Goal: Information Seeking & Learning: Compare options

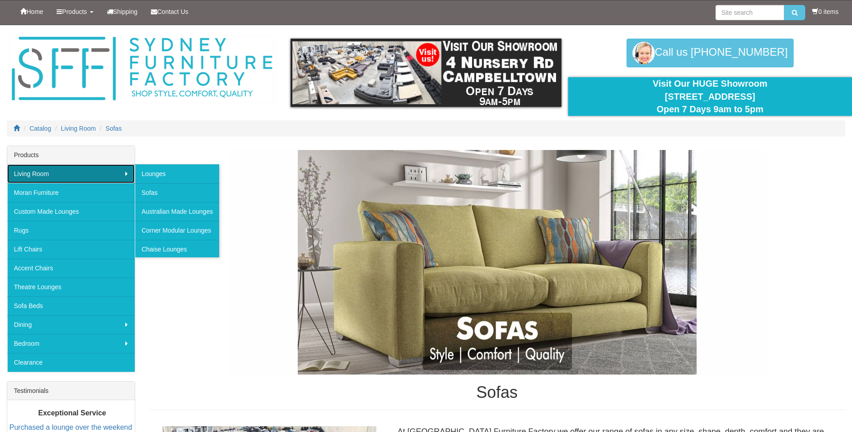
click at [125, 172] on link "Living Room" at bounding box center [71, 173] width 128 height 19
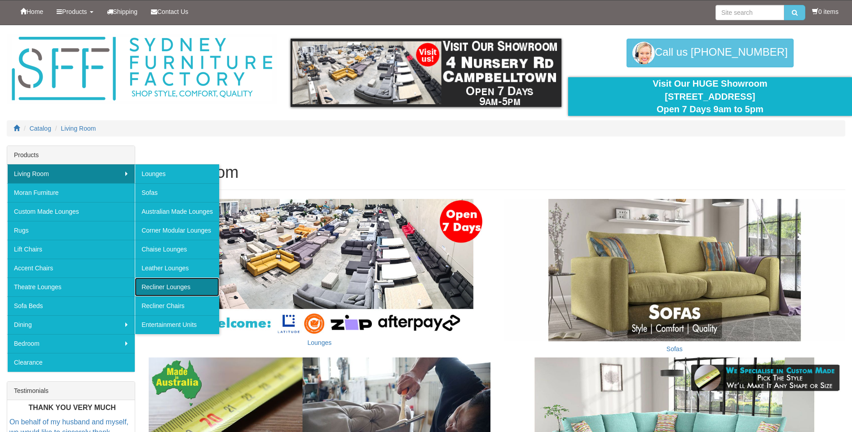
click at [169, 288] on link "Recliner Lounges" at bounding box center [177, 287] width 84 height 19
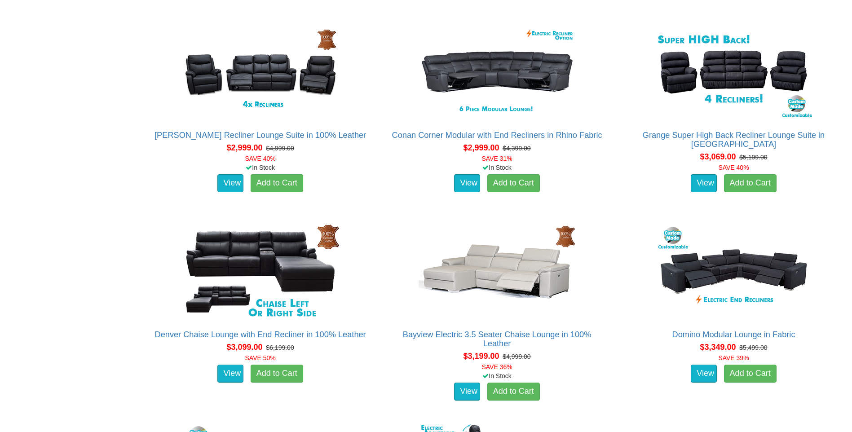
scroll to position [1572, 0]
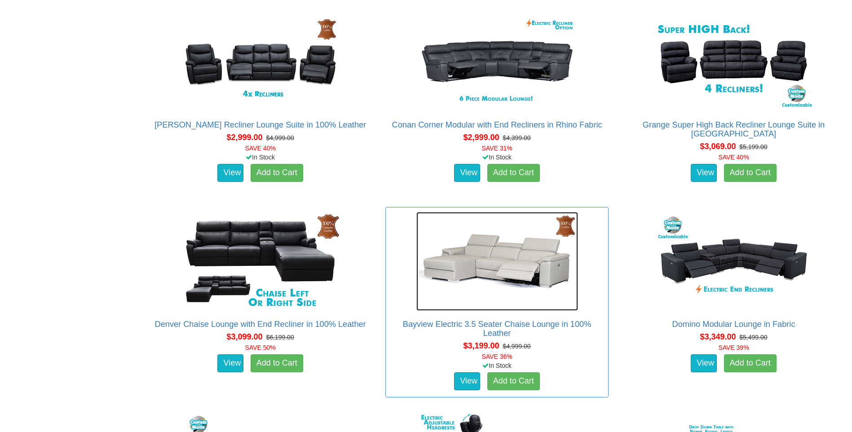
click at [503, 257] on img at bounding box center [497, 261] width 162 height 99
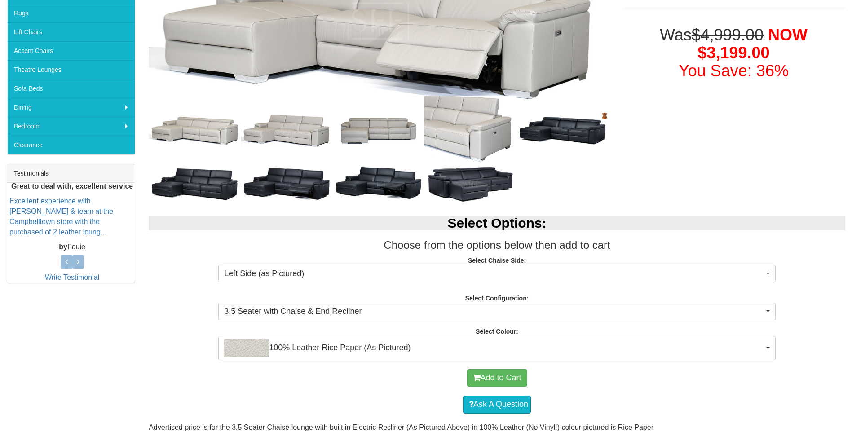
scroll to position [225, 0]
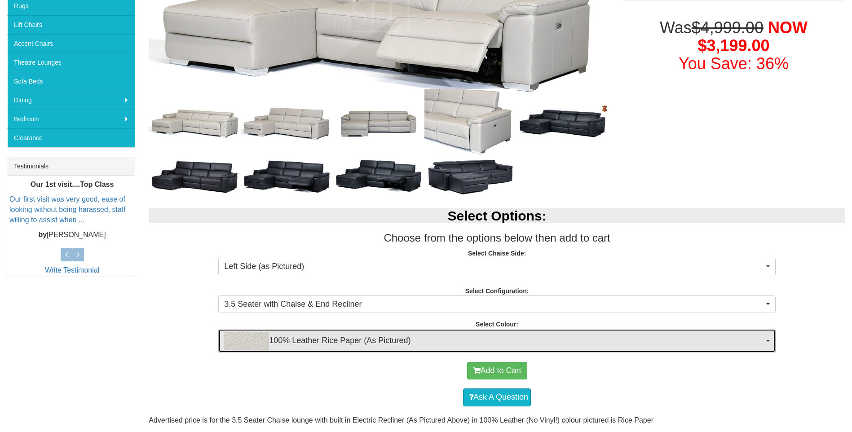
click at [372, 345] on span "100% Leather Rice Paper (As Pictured)" at bounding box center [494, 341] width 540 height 18
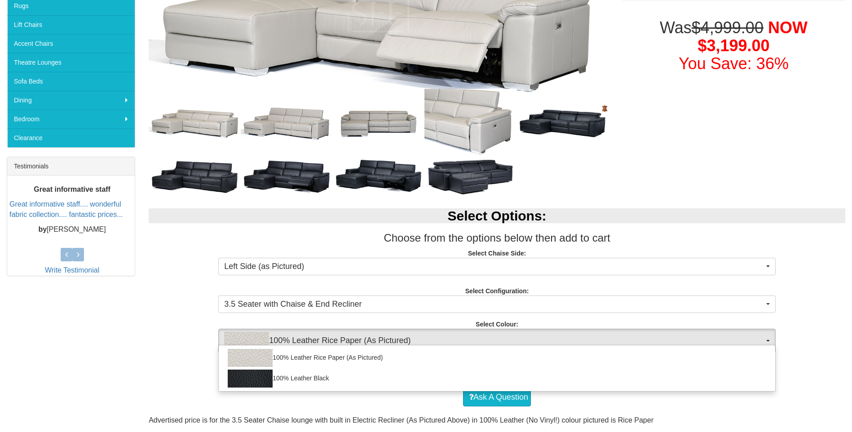
click at [372, 345] on div "100% Leather Rice Paper (As Pictured) 100% Leather Black" at bounding box center [496, 368] width 557 height 47
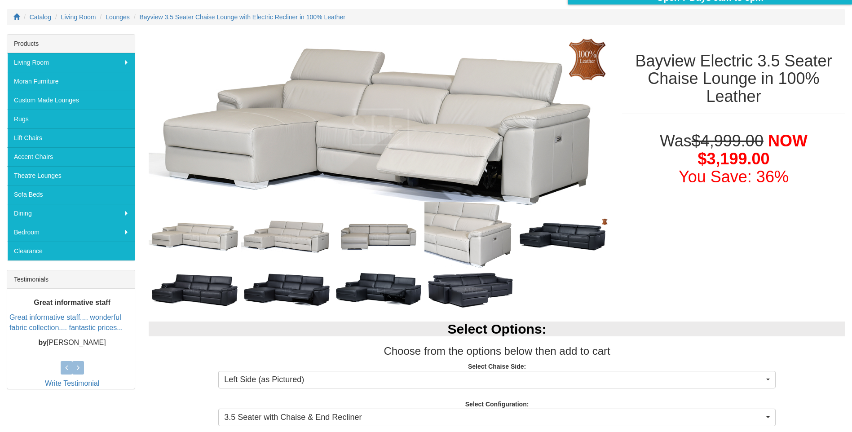
scroll to position [45, 0]
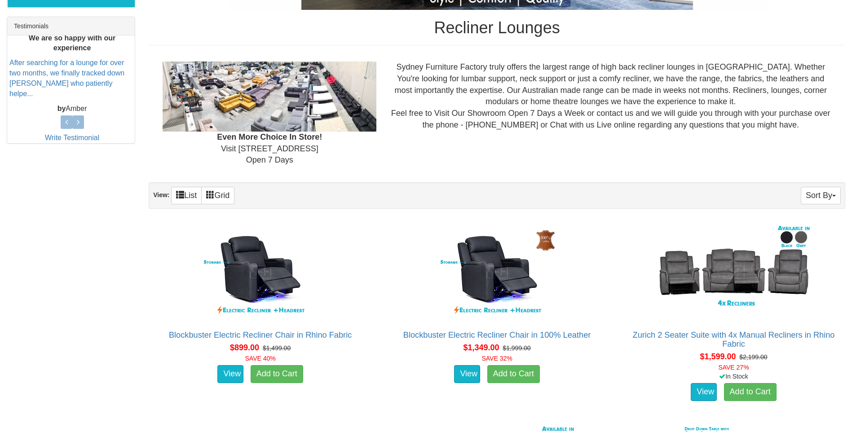
scroll to position [359, 0]
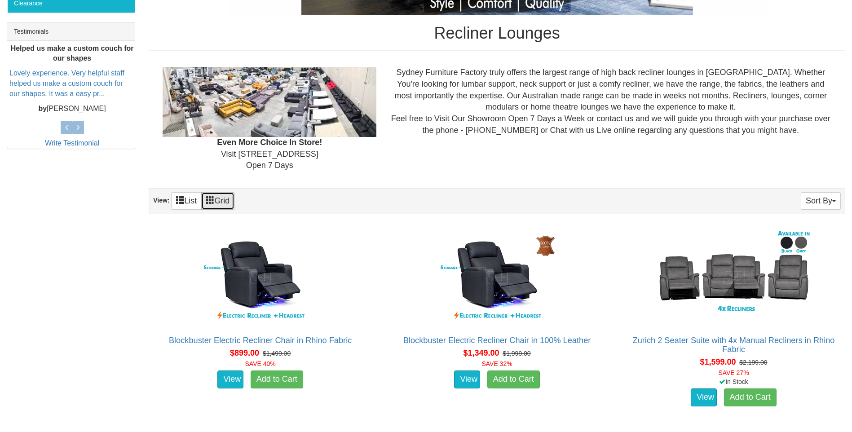
click at [230, 203] on link "Grid" at bounding box center [217, 201] width 33 height 18
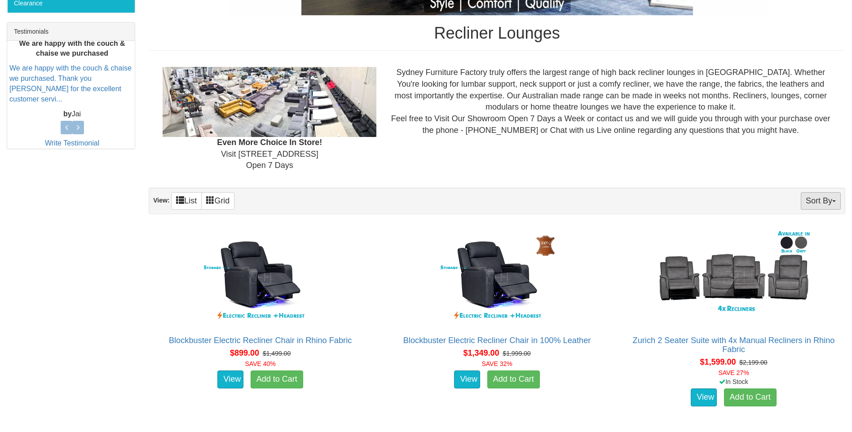
click at [821, 206] on button "Sort By" at bounding box center [821, 201] width 40 height 18
click at [712, 168] on div "Even More Choice In Store! Visit 4 Nursery Rd, Campbelltown Open 7 Days Sydney …" at bounding box center [497, 119] width 697 height 119
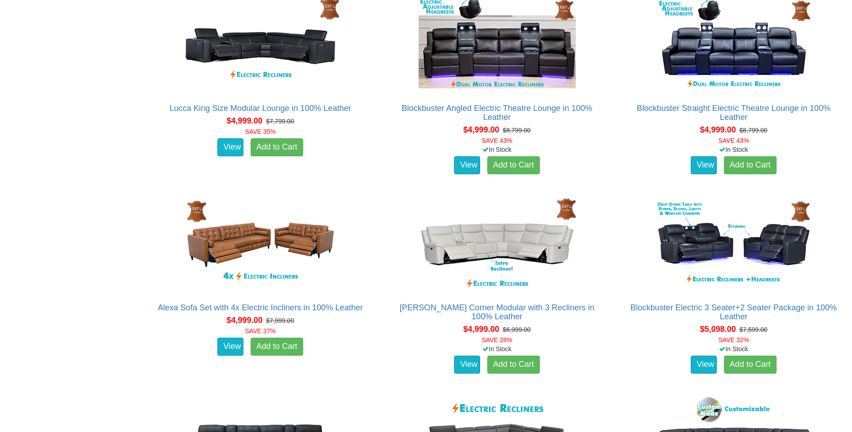
scroll to position [3818, 0]
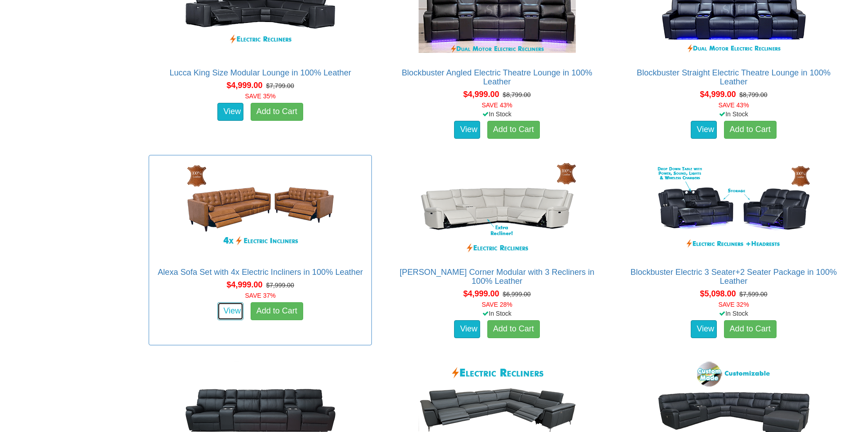
click at [228, 311] on link "View" at bounding box center [230, 311] width 26 height 18
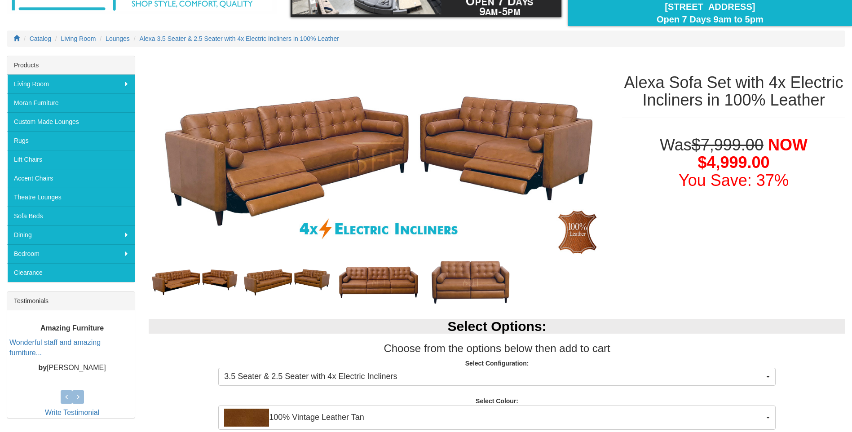
scroll to position [45, 0]
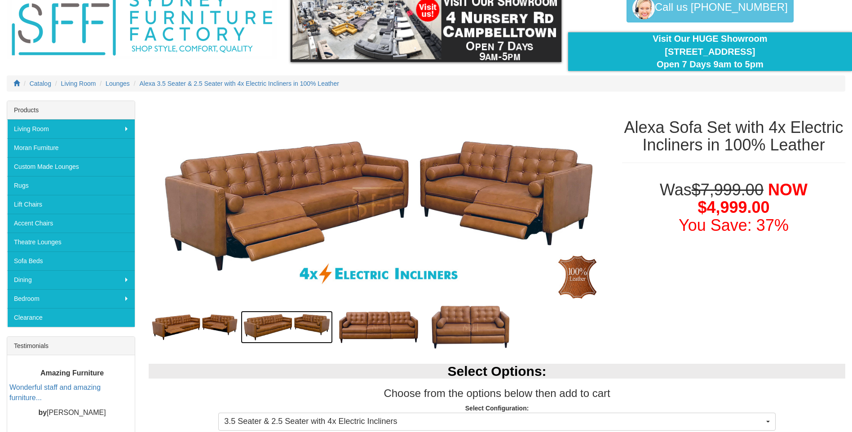
click at [268, 323] on img at bounding box center [287, 327] width 92 height 33
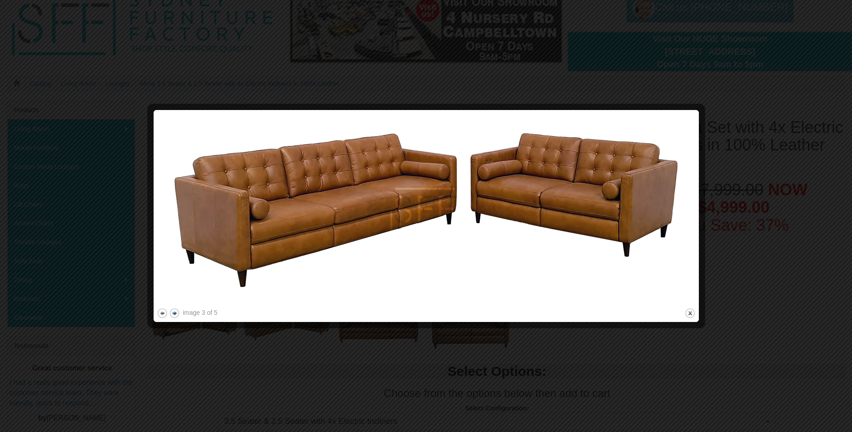
click at [173, 314] on button "next" at bounding box center [174, 313] width 11 height 11
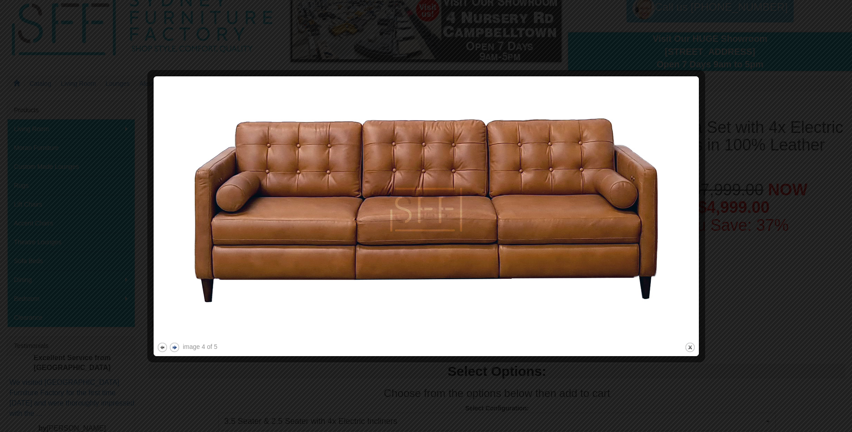
click at [173, 314] on img at bounding box center [426, 210] width 539 height 261
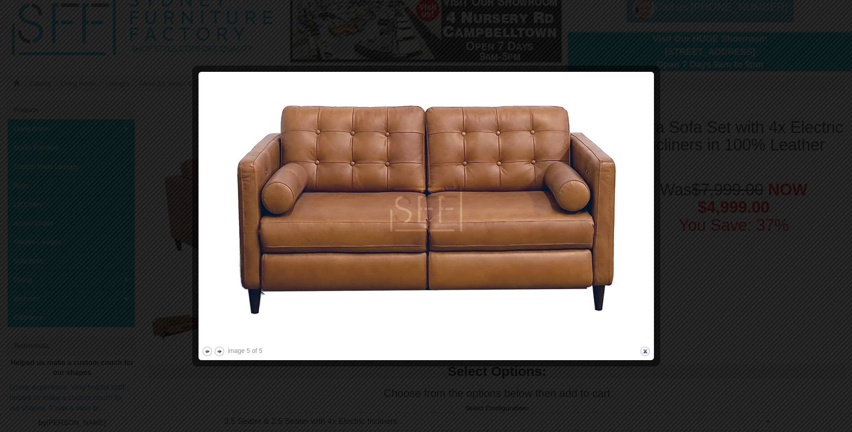
click at [649, 353] on button "close" at bounding box center [645, 351] width 11 height 11
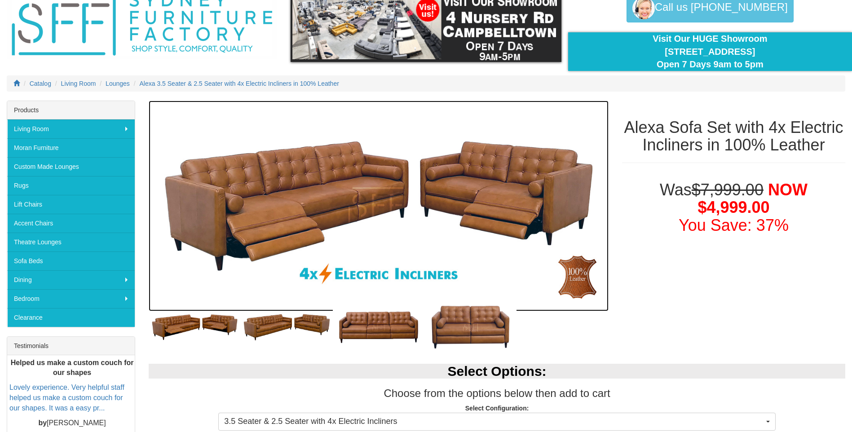
click at [508, 197] on img at bounding box center [379, 206] width 460 height 211
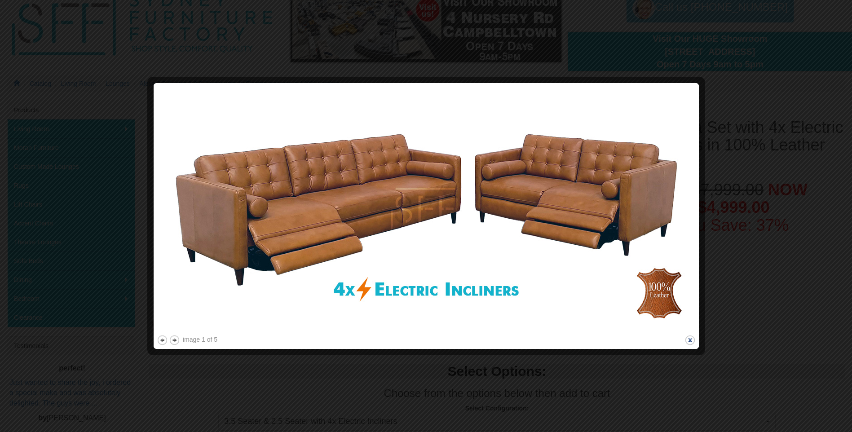
click at [690, 341] on button "close" at bounding box center [690, 340] width 11 height 11
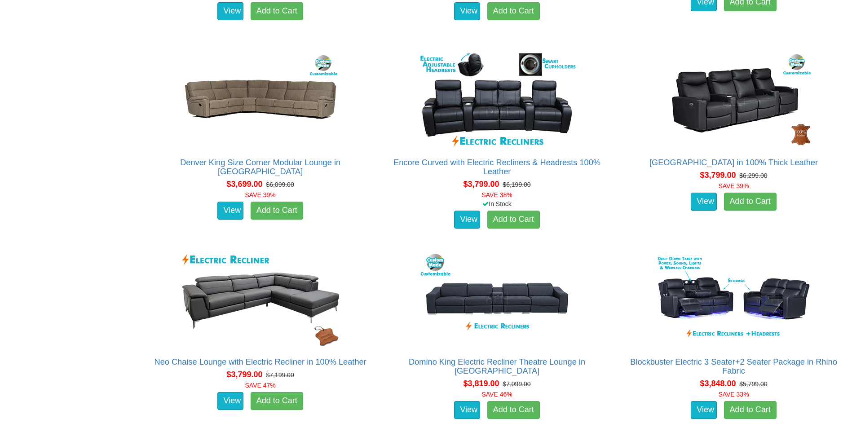
scroll to position [2030, 0]
